Goal: Transaction & Acquisition: Purchase product/service

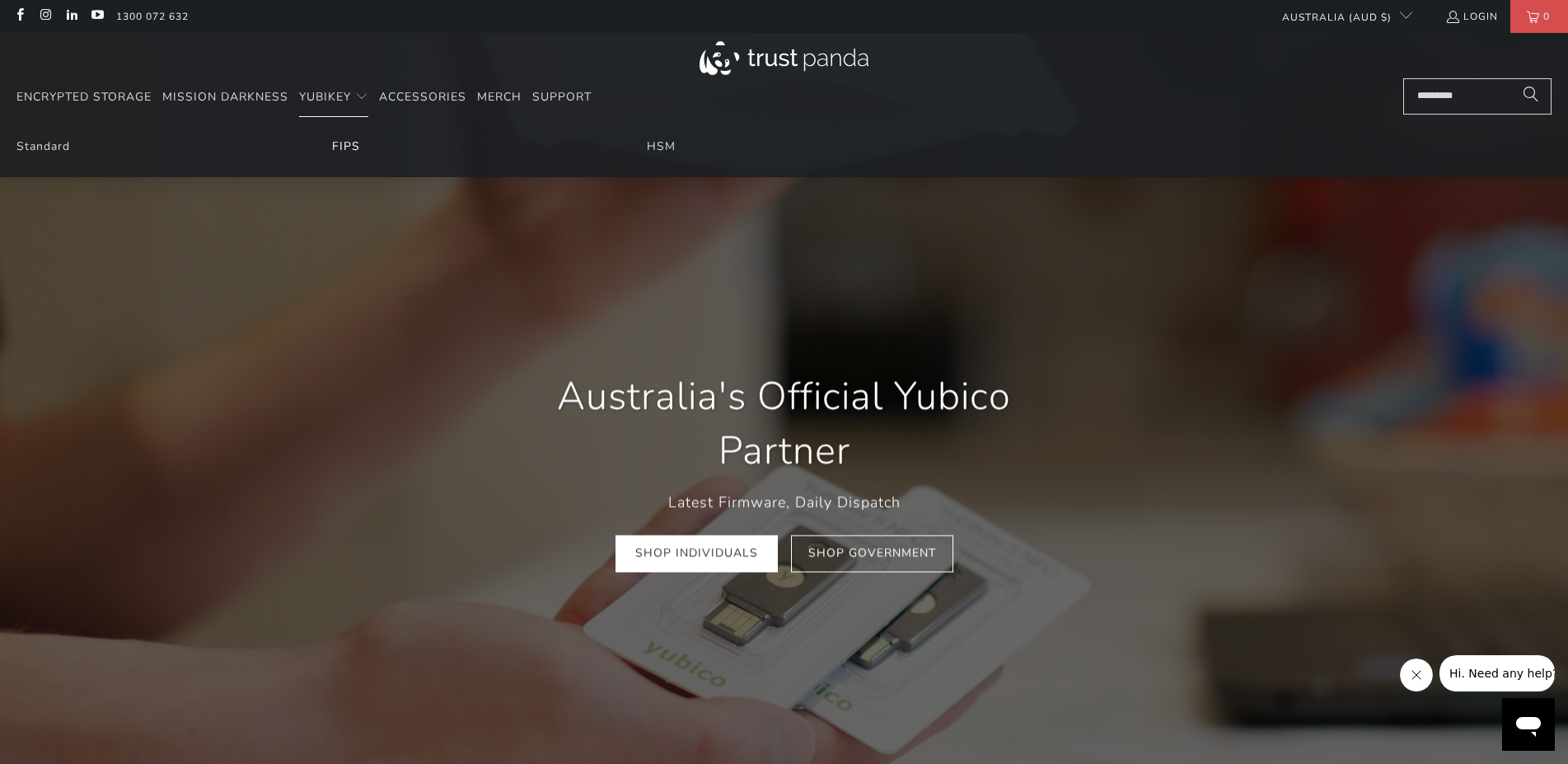
click at [352, 142] on link "FIPS" at bounding box center [346, 147] width 29 height 16
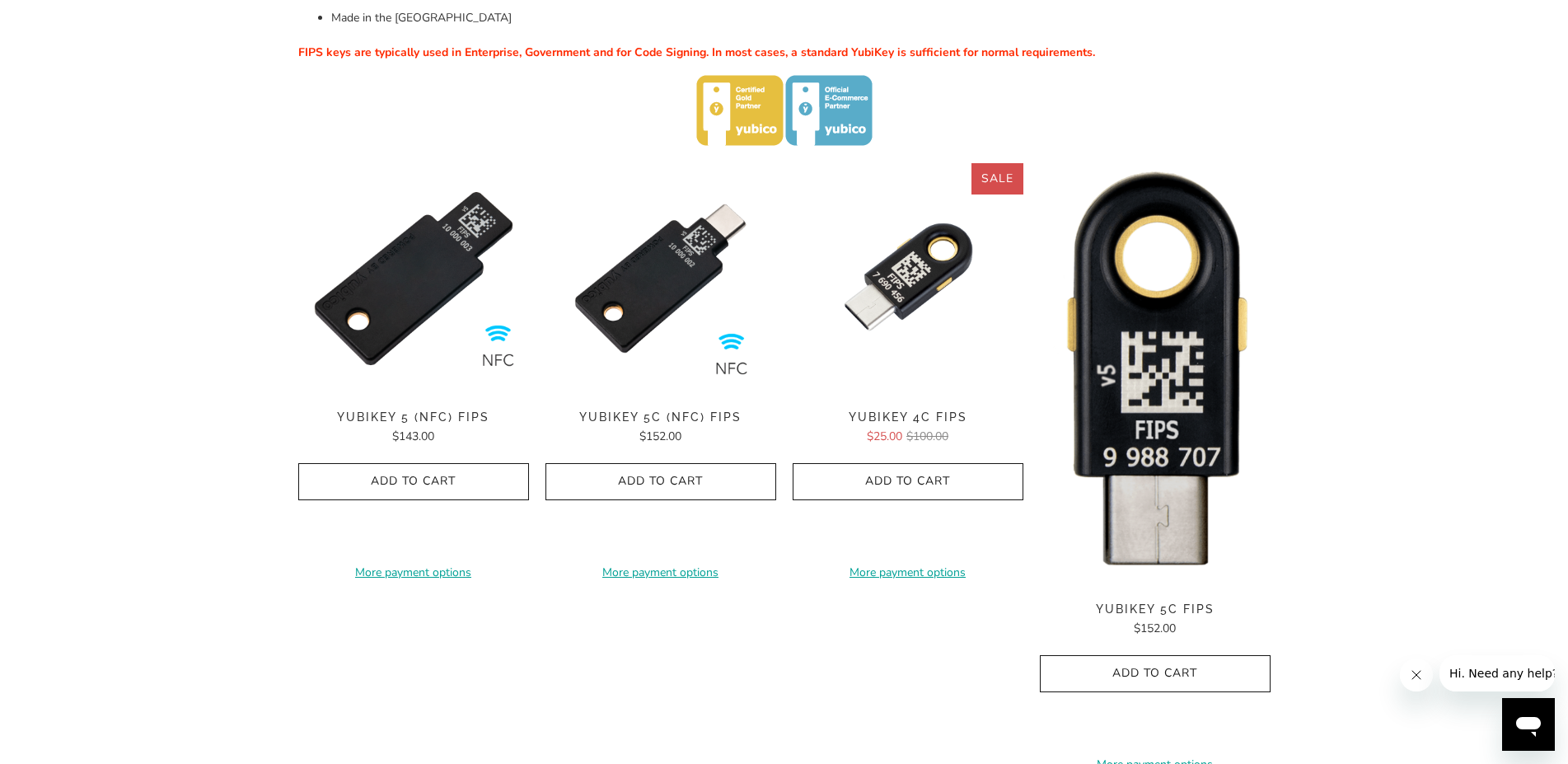
click at [1210, 295] on img at bounding box center [1155, 375] width 231 height 423
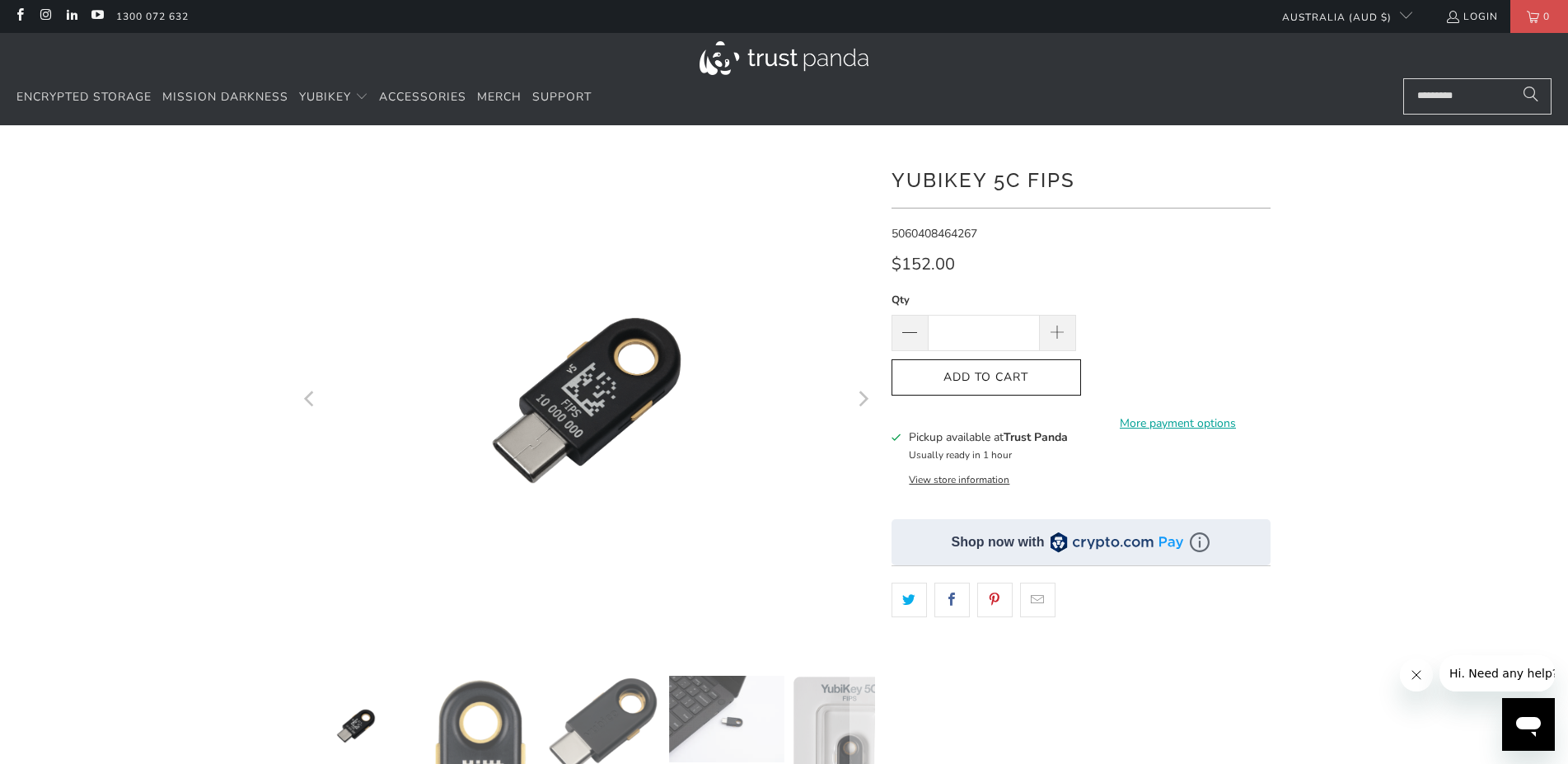
click at [992, 181] on h1 "YubiKey 5C FIPS" at bounding box center [1081, 179] width 379 height 33
